Goal: Task Accomplishment & Management: Use online tool/utility

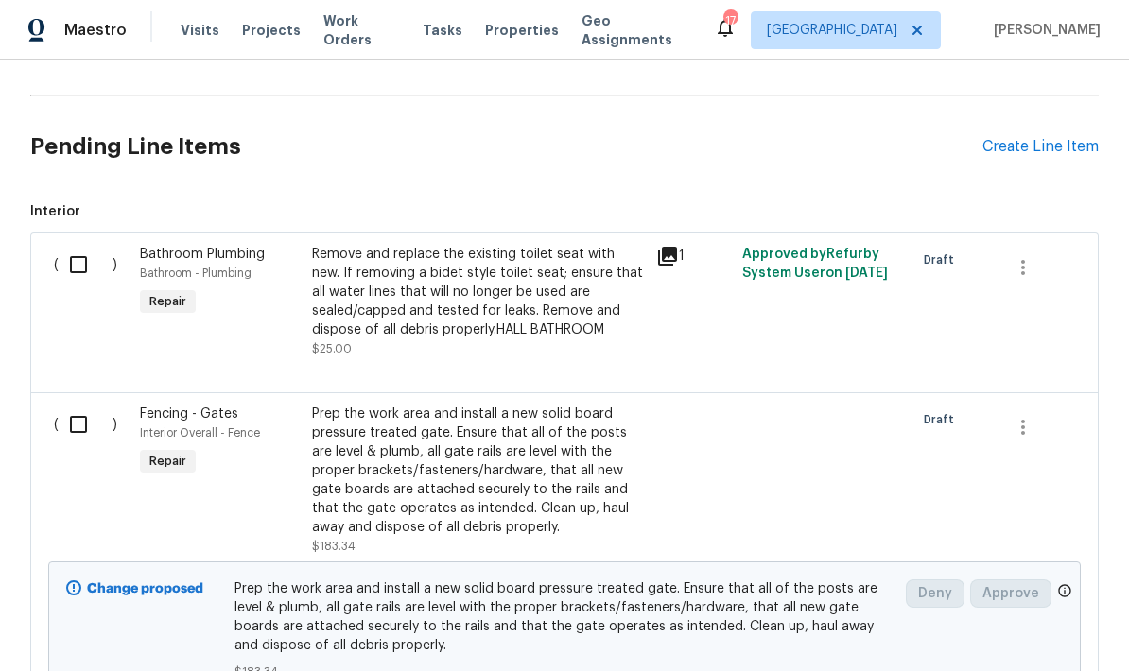
scroll to position [1191, 0]
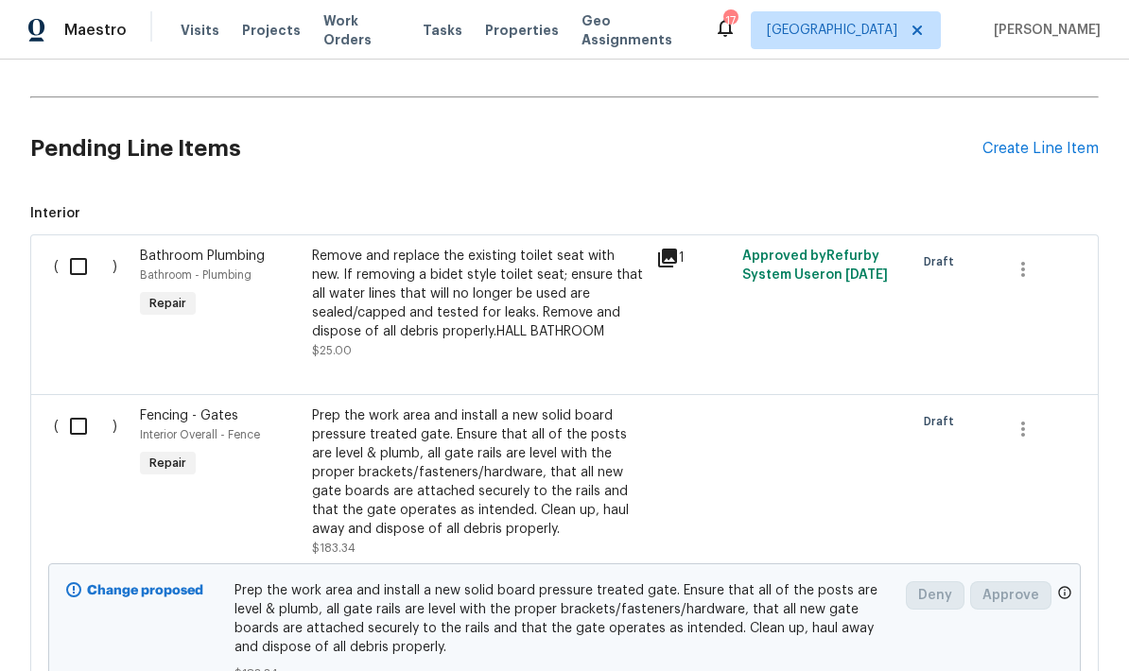
click at [87, 407] on input "checkbox" at bounding box center [86, 427] width 54 height 40
checkbox input "true"
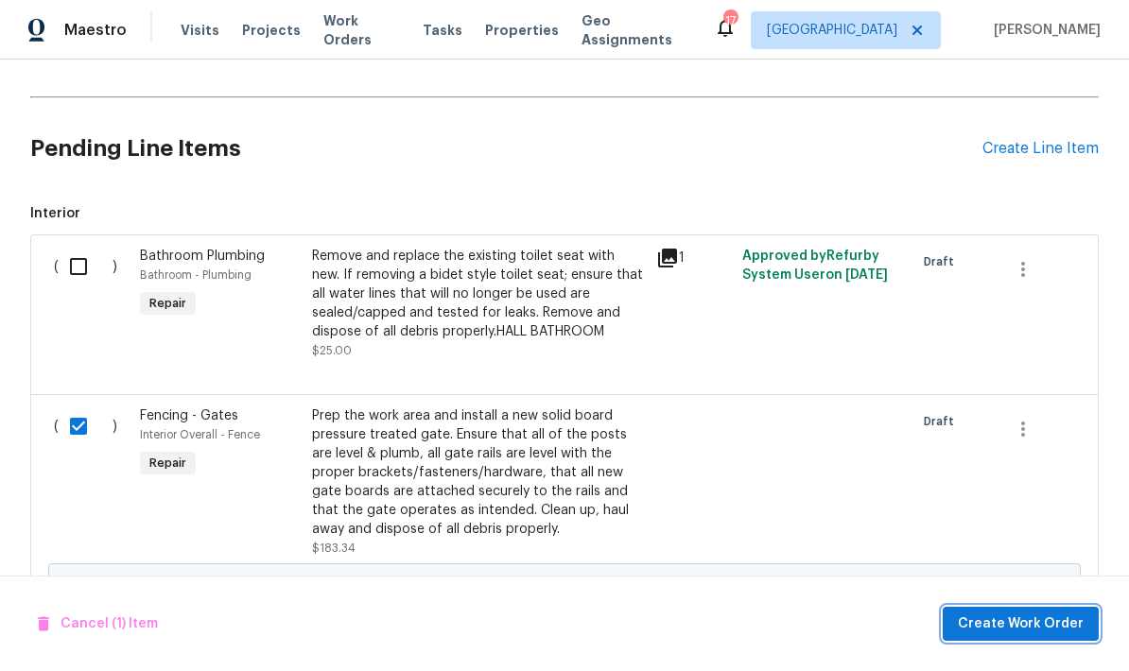
click at [1012, 626] on span "Create Work Order" at bounding box center [1021, 625] width 126 height 24
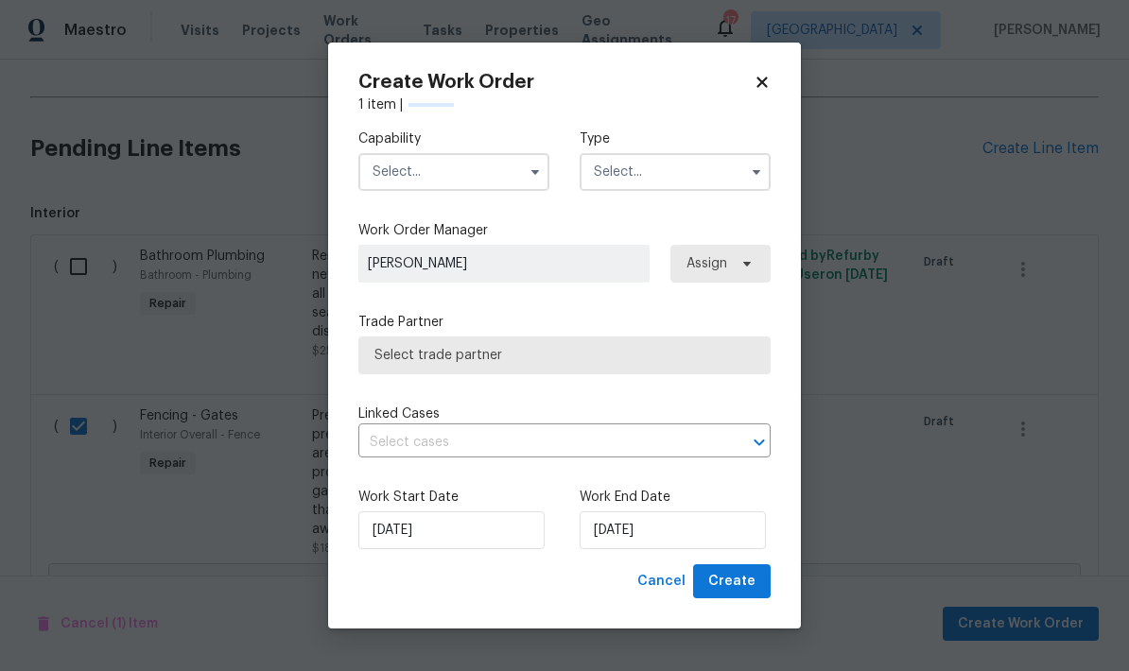
click at [477, 174] on input "text" at bounding box center [453, 172] width 191 height 38
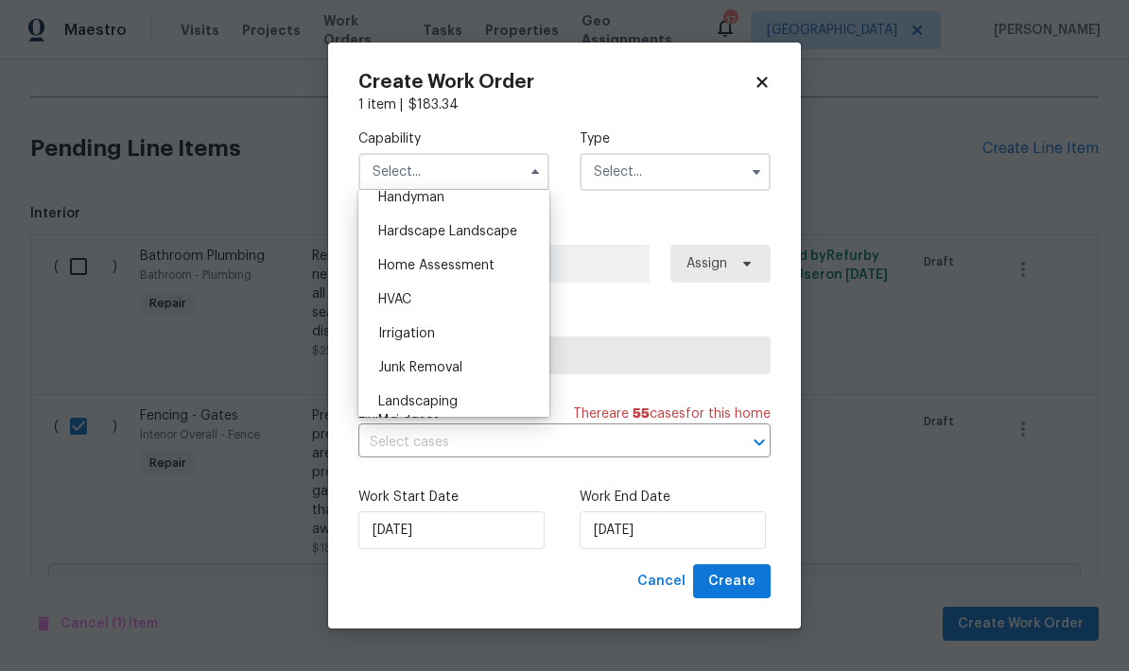
scroll to position [1013, 0]
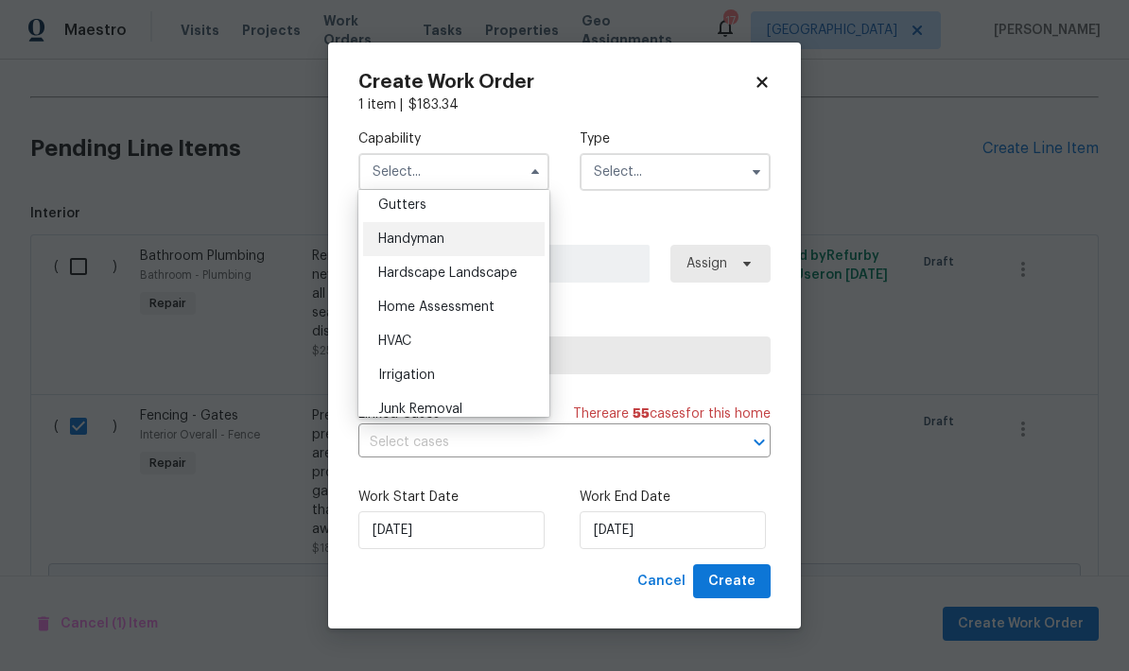
click at [423, 246] on div "Handyman" at bounding box center [454, 239] width 182 height 34
type input "Handyman"
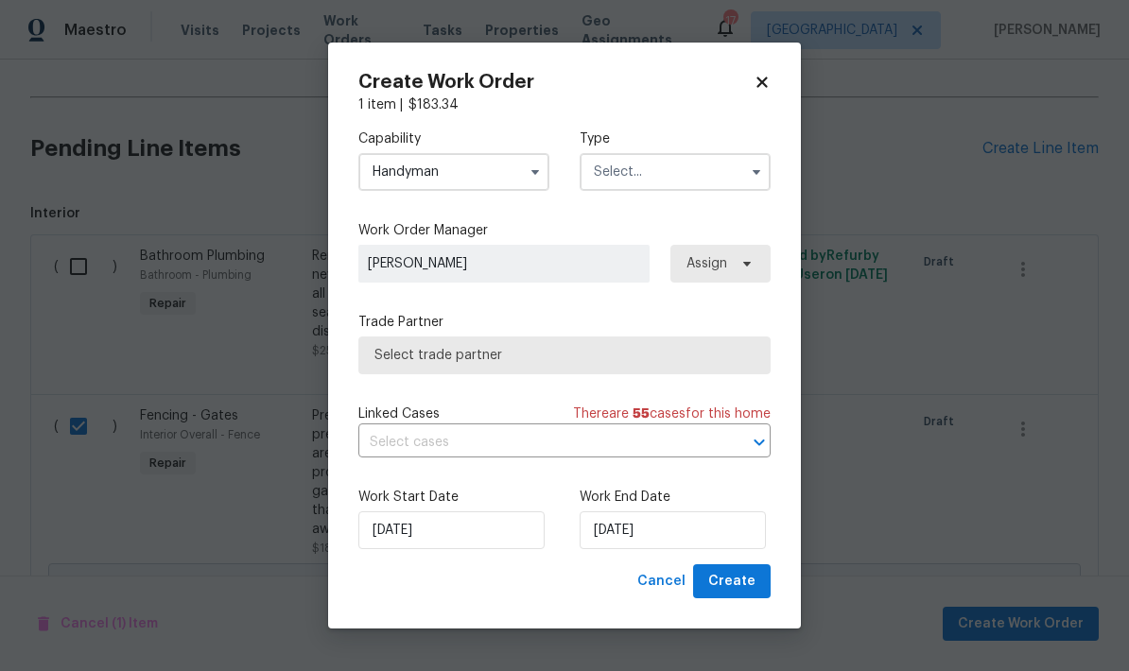
click at [658, 171] on input "text" at bounding box center [675, 172] width 191 height 38
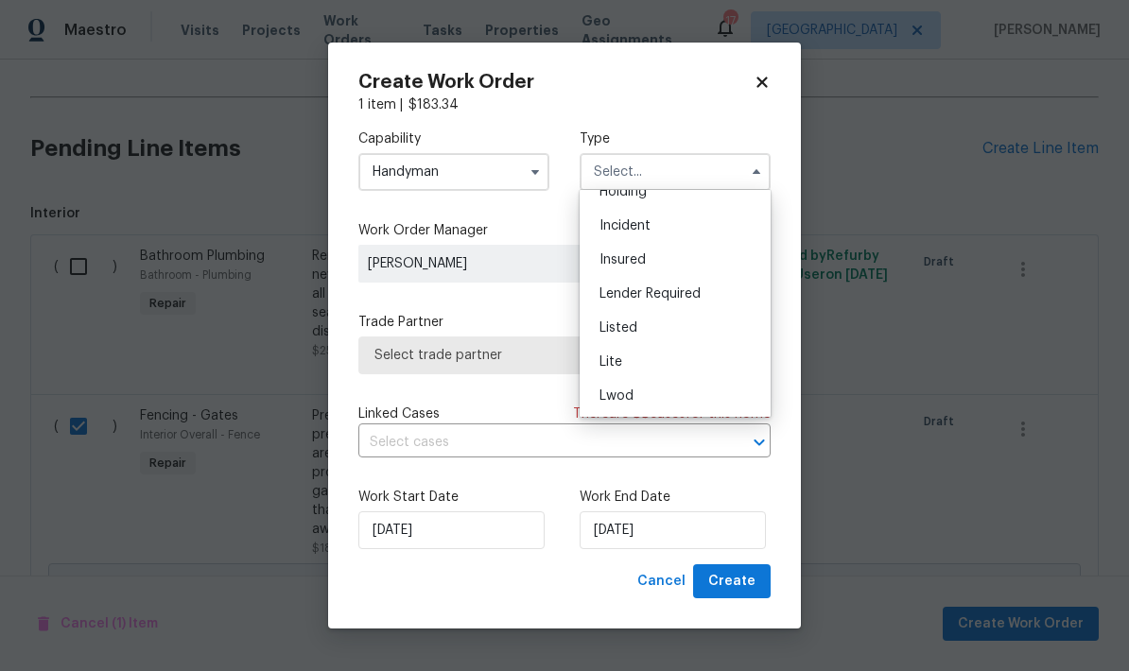
scroll to position [90, 0]
click at [640, 332] on div "Listed" at bounding box center [675, 326] width 182 height 34
type input "Listed"
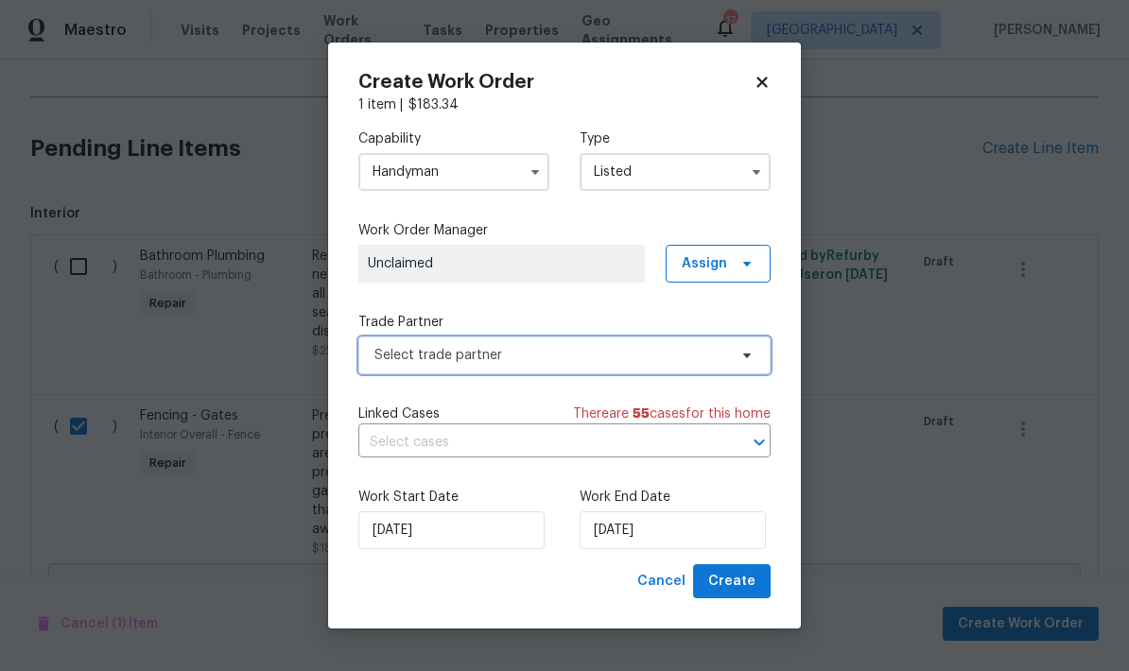
click at [577, 359] on span "Select trade partner" at bounding box center [550, 355] width 353 height 19
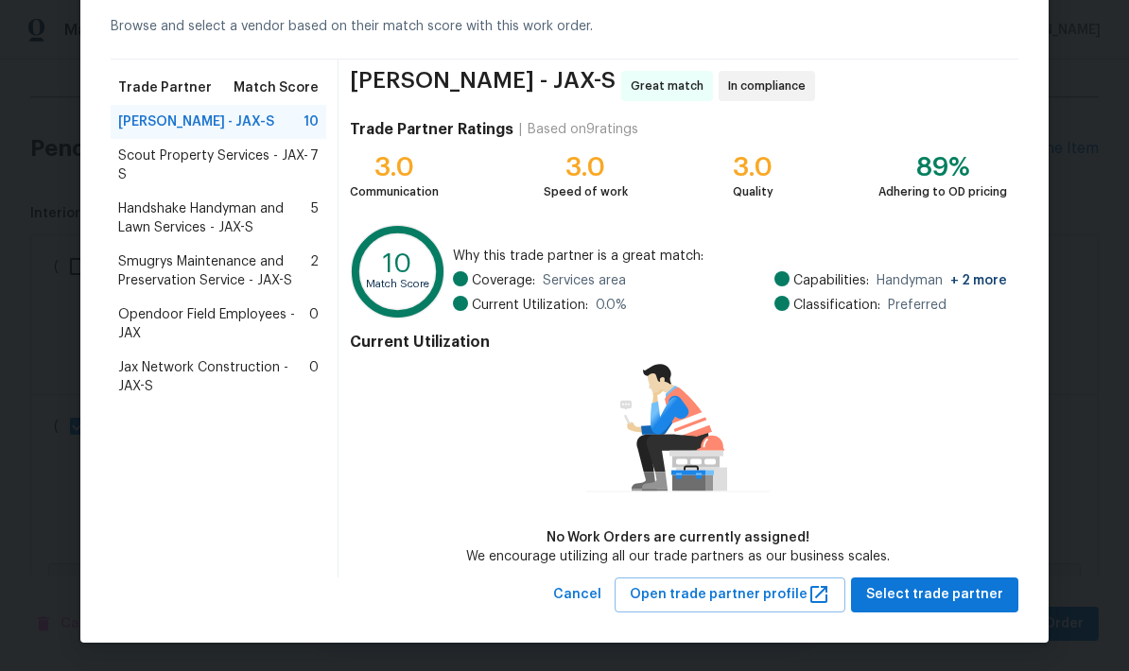
scroll to position [86, 0]
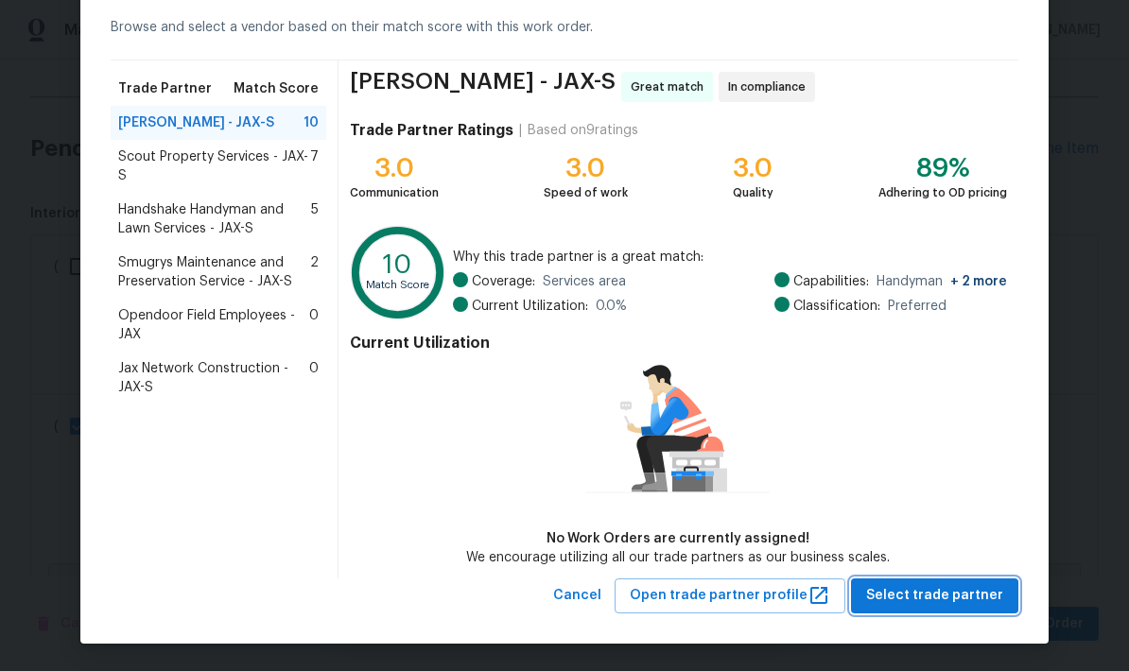
click at [909, 595] on span "Select trade partner" at bounding box center [934, 596] width 137 height 24
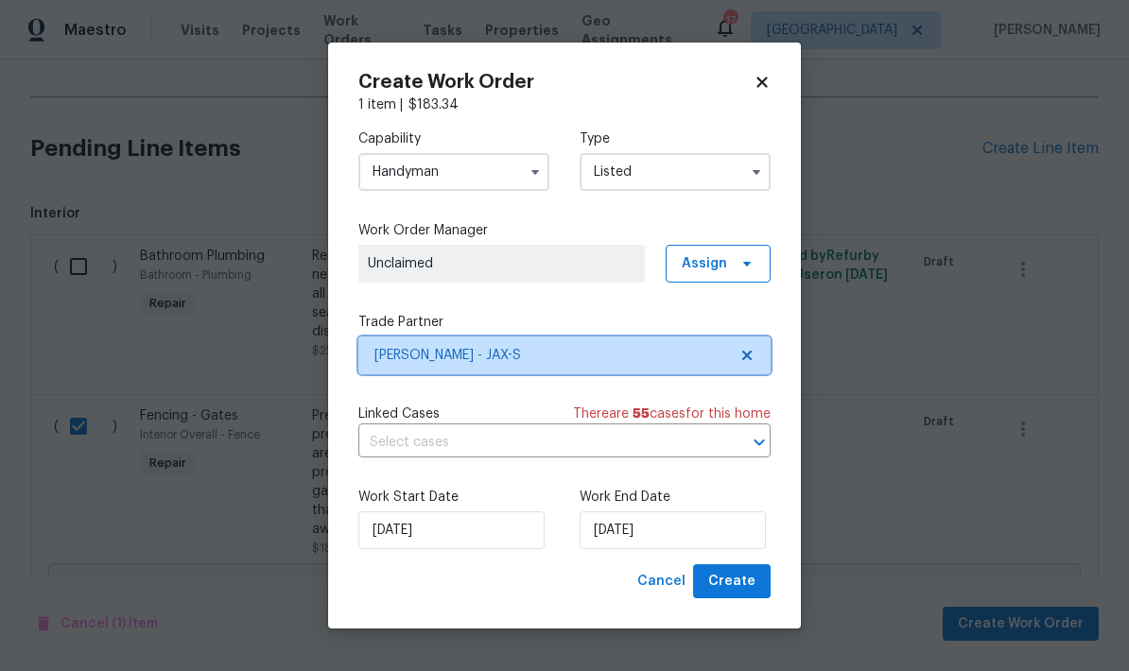
scroll to position [0, 0]
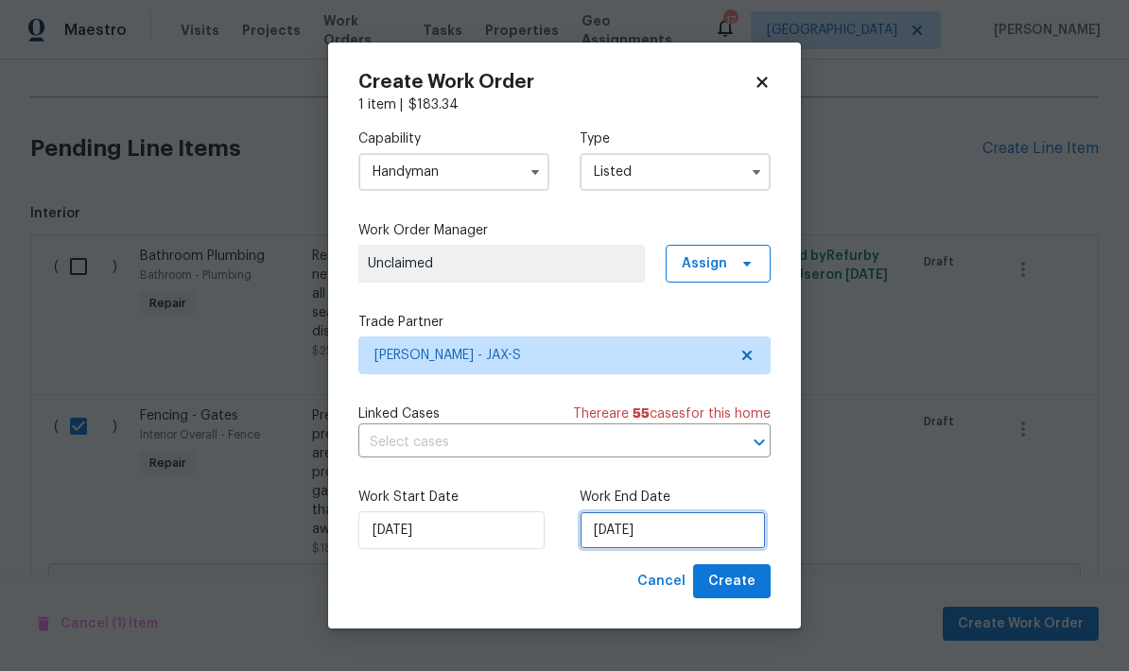
click at [646, 535] on input "[DATE]" at bounding box center [673, 531] width 186 height 38
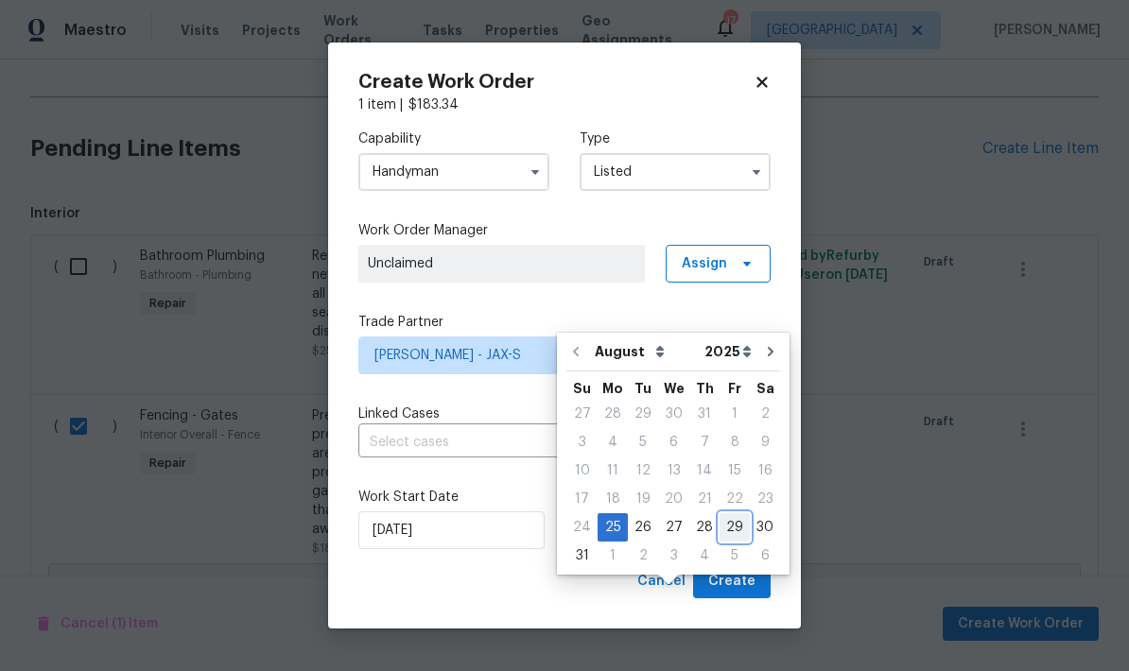
click at [724, 514] on div "29" at bounding box center [735, 527] width 30 height 26
type input "[DATE]"
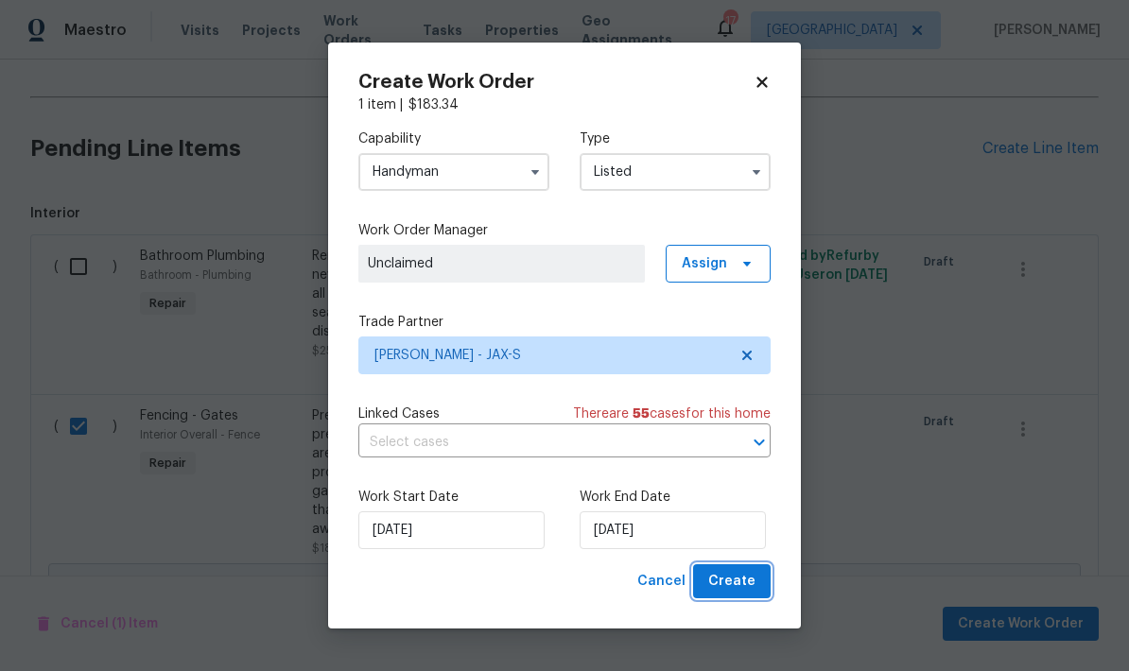
click at [734, 588] on span "Create" at bounding box center [731, 582] width 47 height 24
checkbox input "false"
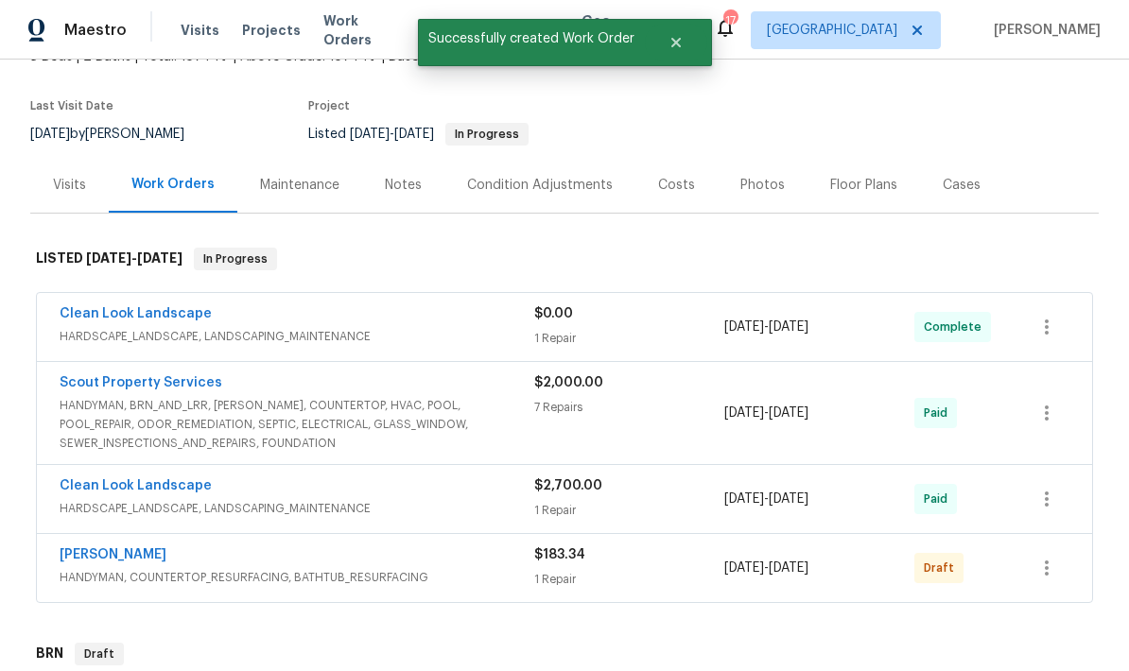
scroll to position [130, 0]
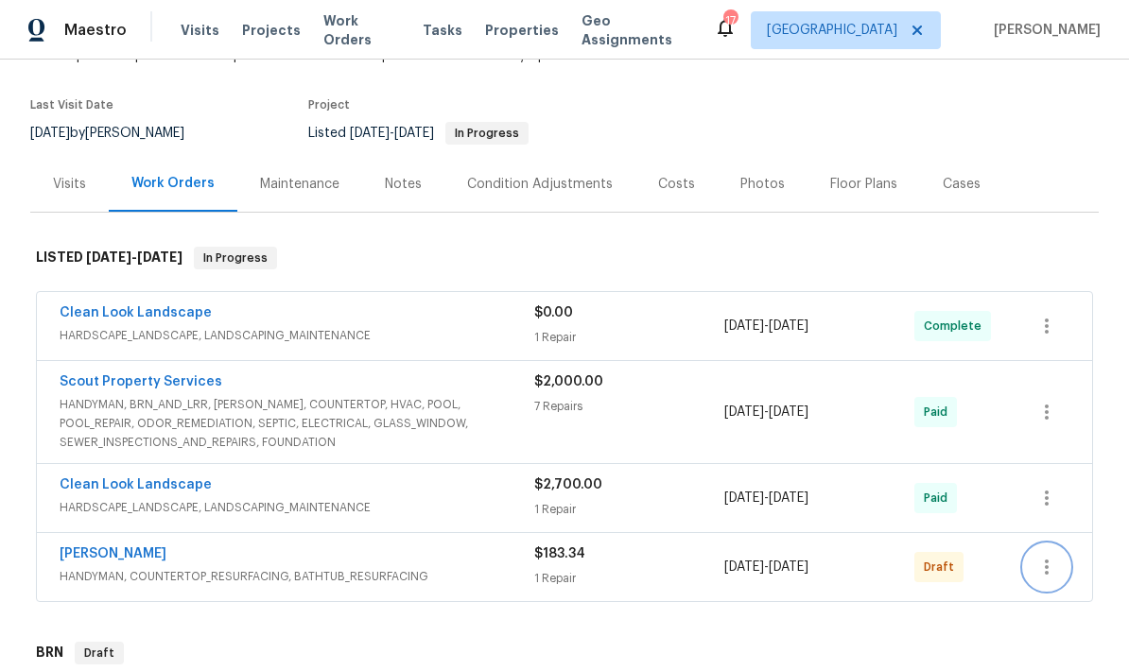
click at [1051, 556] on icon "button" at bounding box center [1046, 567] width 23 height 23
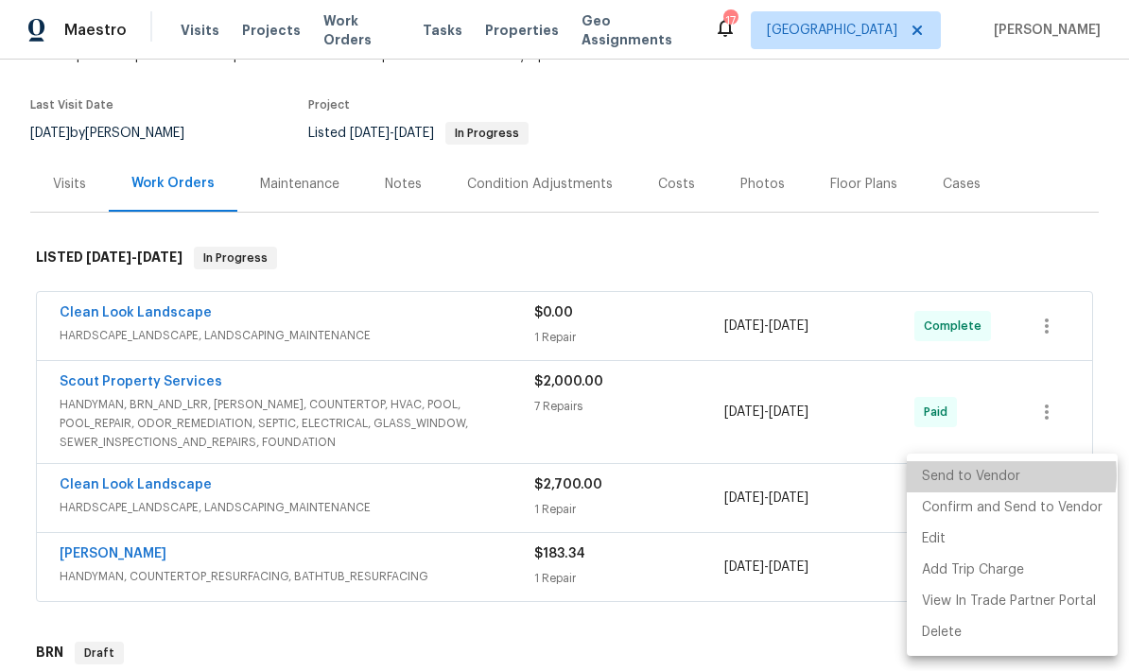
click at [989, 476] on li "Send to Vendor" at bounding box center [1012, 476] width 211 height 31
